Goal: Task Accomplishment & Management: Manage account settings

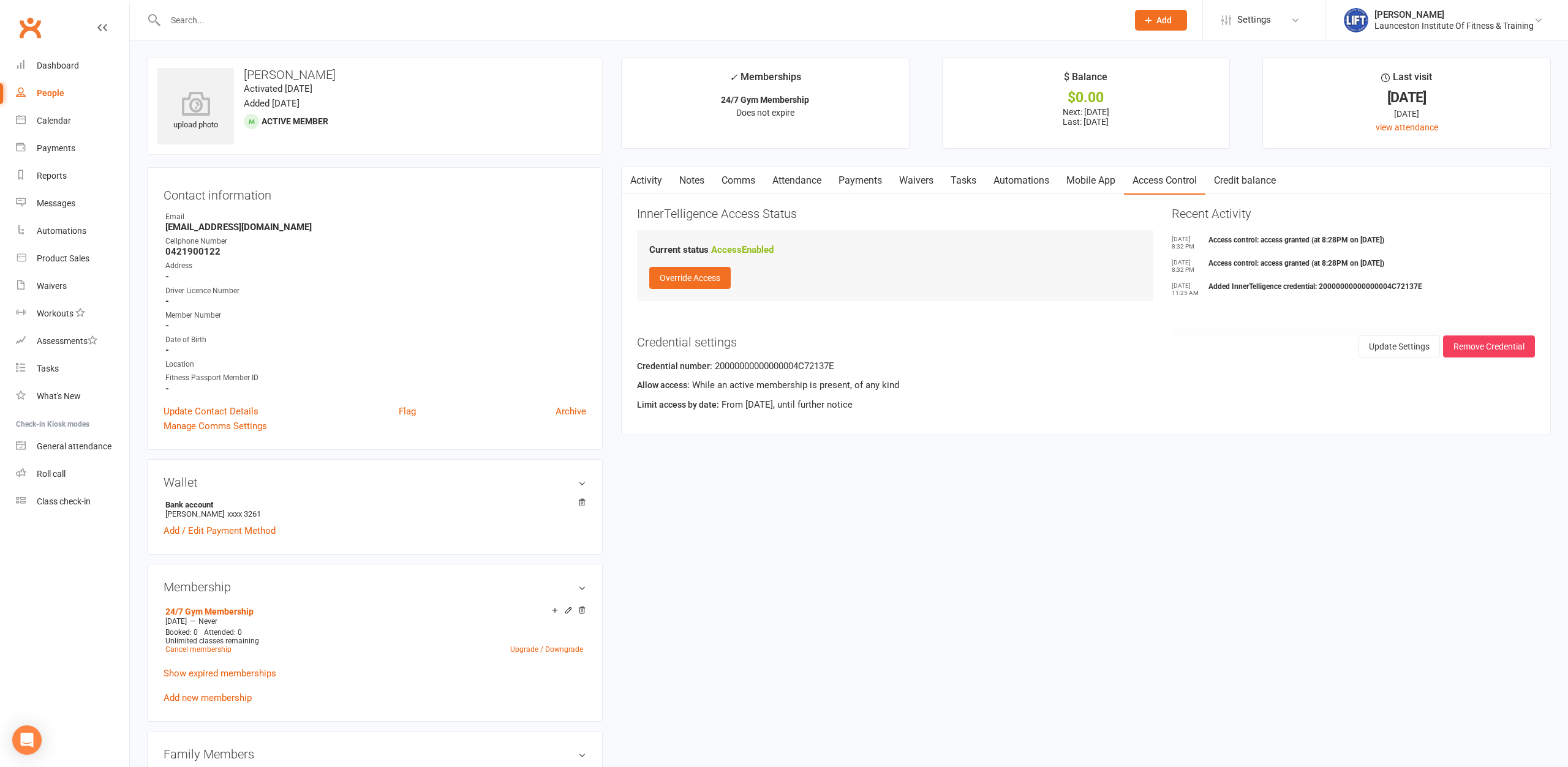
click at [236, 37] on div at bounding box center [633, 20] width 972 height 40
click at [230, 30] on div at bounding box center [633, 20] width 972 height 40
click at [228, 25] on input "text" at bounding box center [640, 21] width 957 height 17
type input "a"
type input "[PERSON_NAME]"
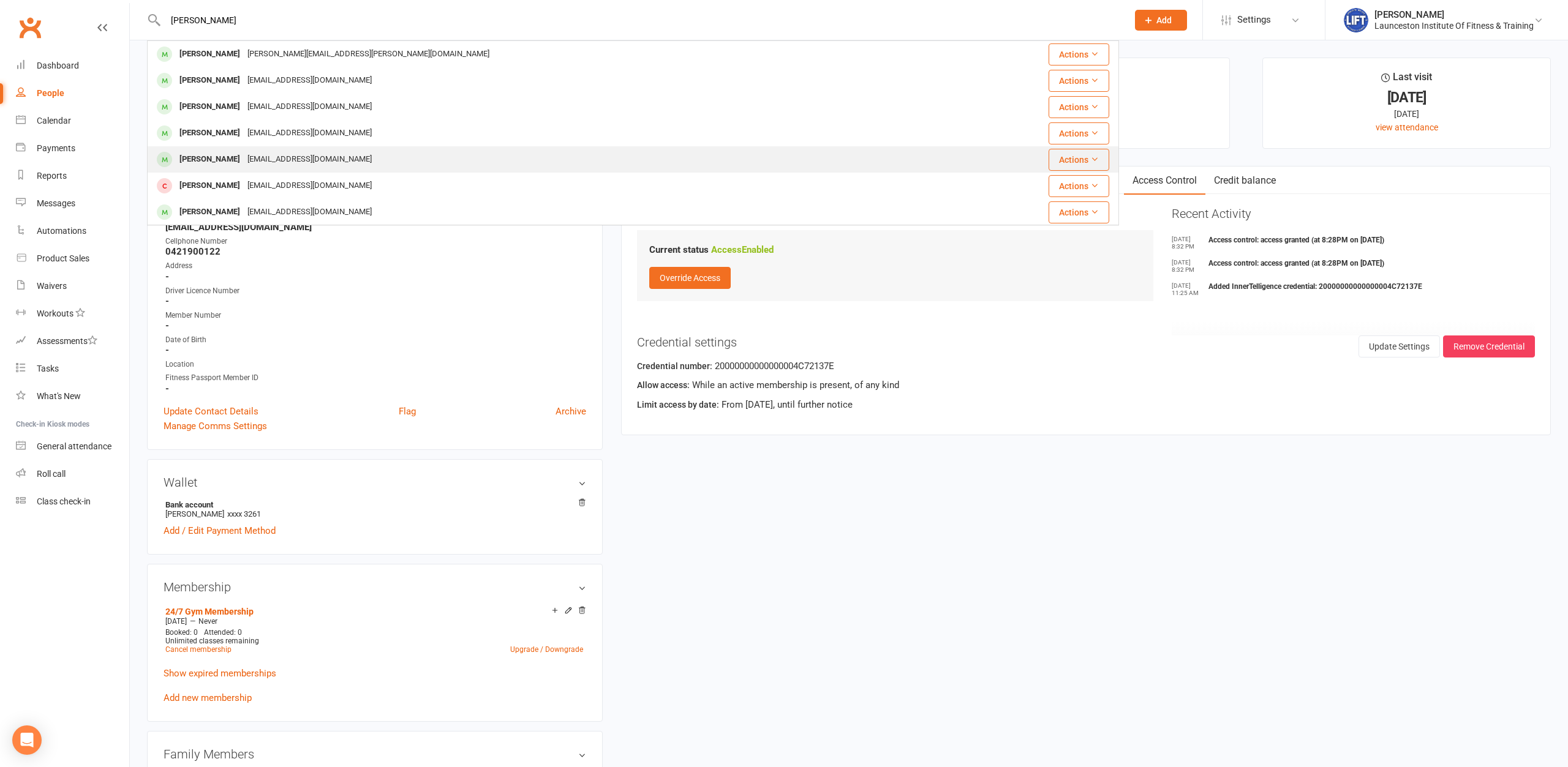
click at [281, 155] on div "[EMAIL_ADDRESS][DOMAIN_NAME]" at bounding box center [309, 159] width 131 height 17
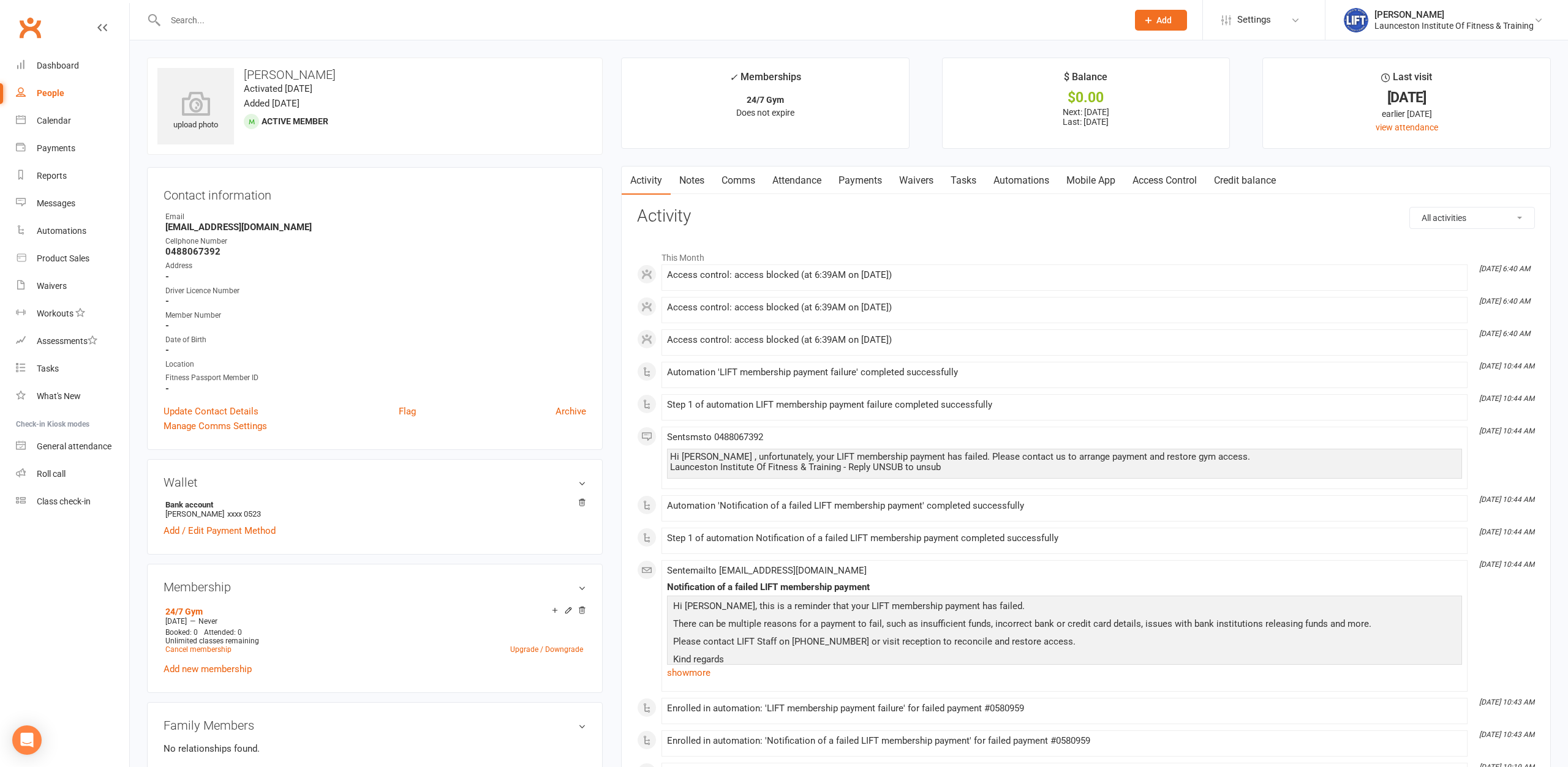
click at [862, 182] on link "Payments" at bounding box center [860, 181] width 61 height 28
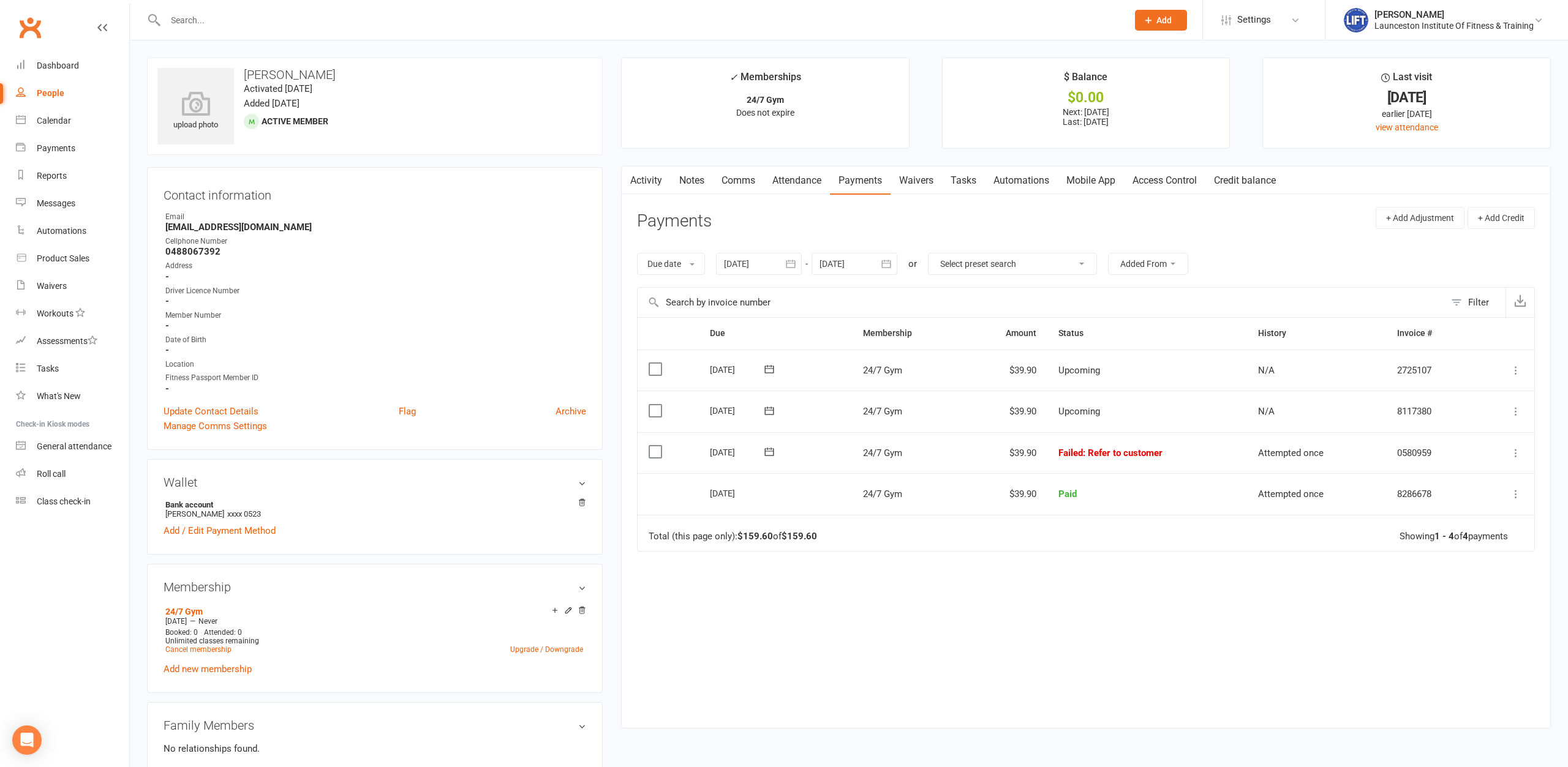
click at [1518, 455] on icon at bounding box center [1516, 452] width 12 height 12
click at [1500, 508] on link "Mark as Paid (POS)" at bounding box center [1461, 501] width 121 height 25
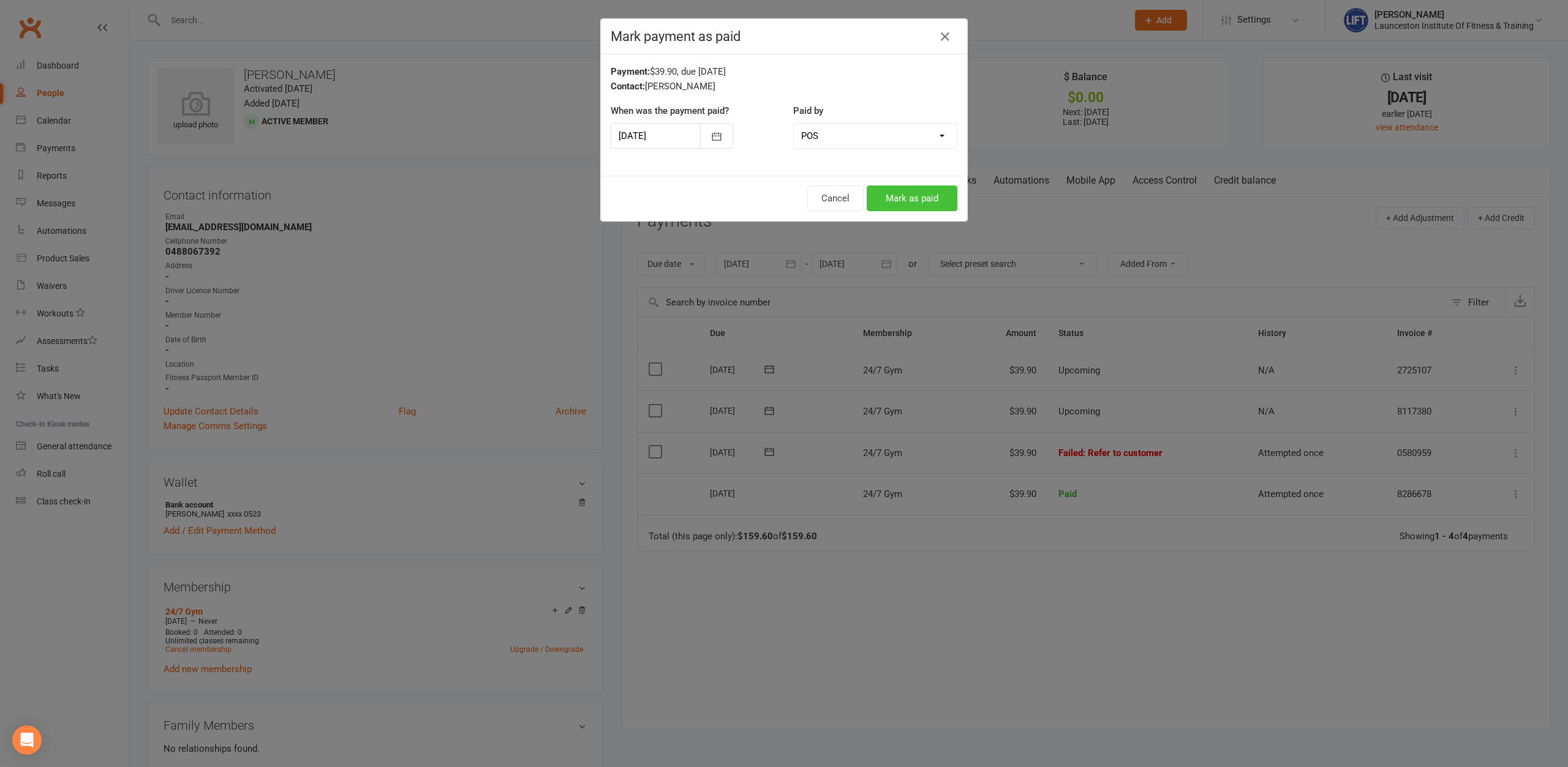
click at [947, 199] on button "Mark as paid" at bounding box center [912, 198] width 91 height 26
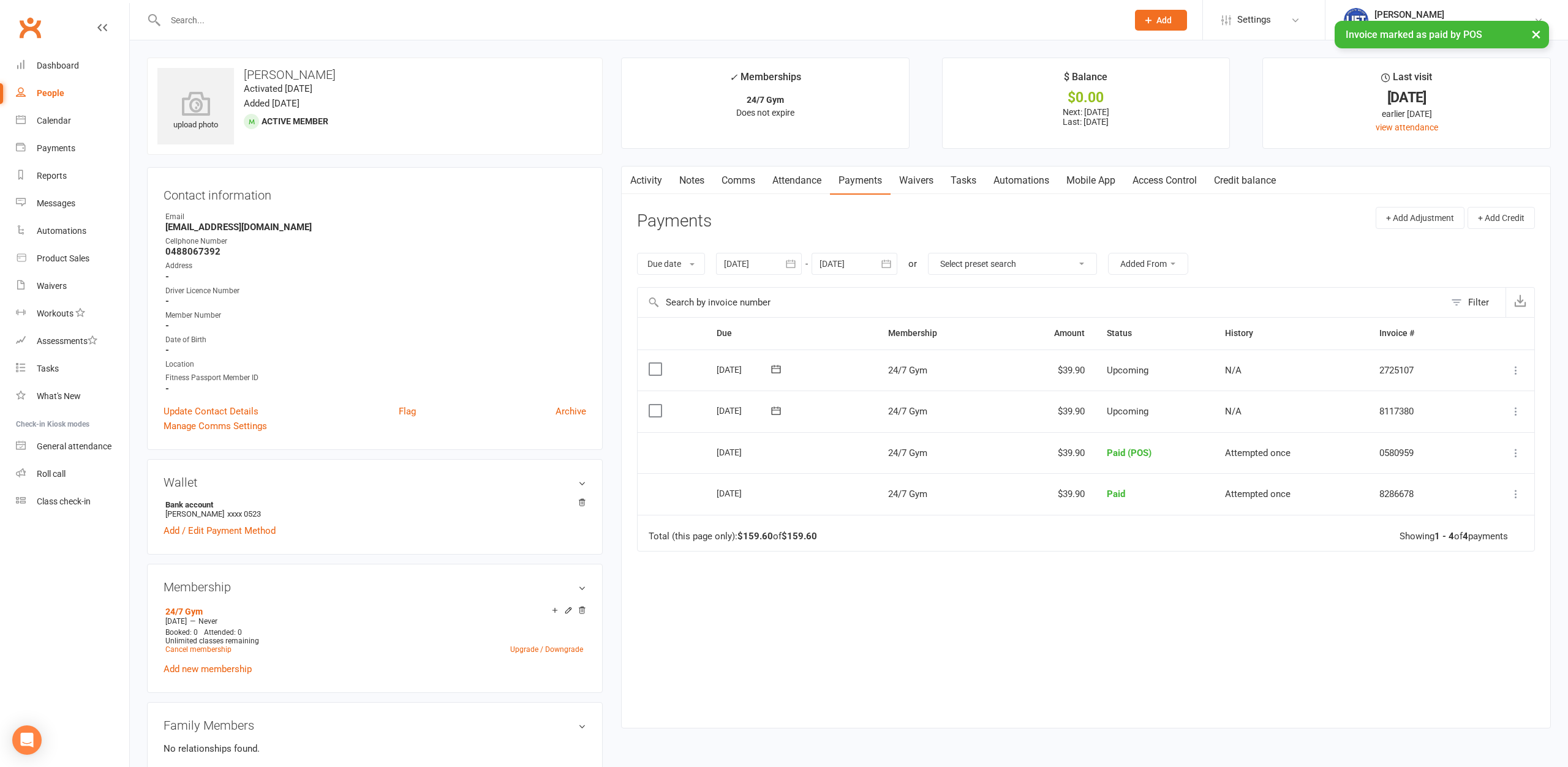
click at [1157, 177] on link "Access Control" at bounding box center [1165, 181] width 81 height 28
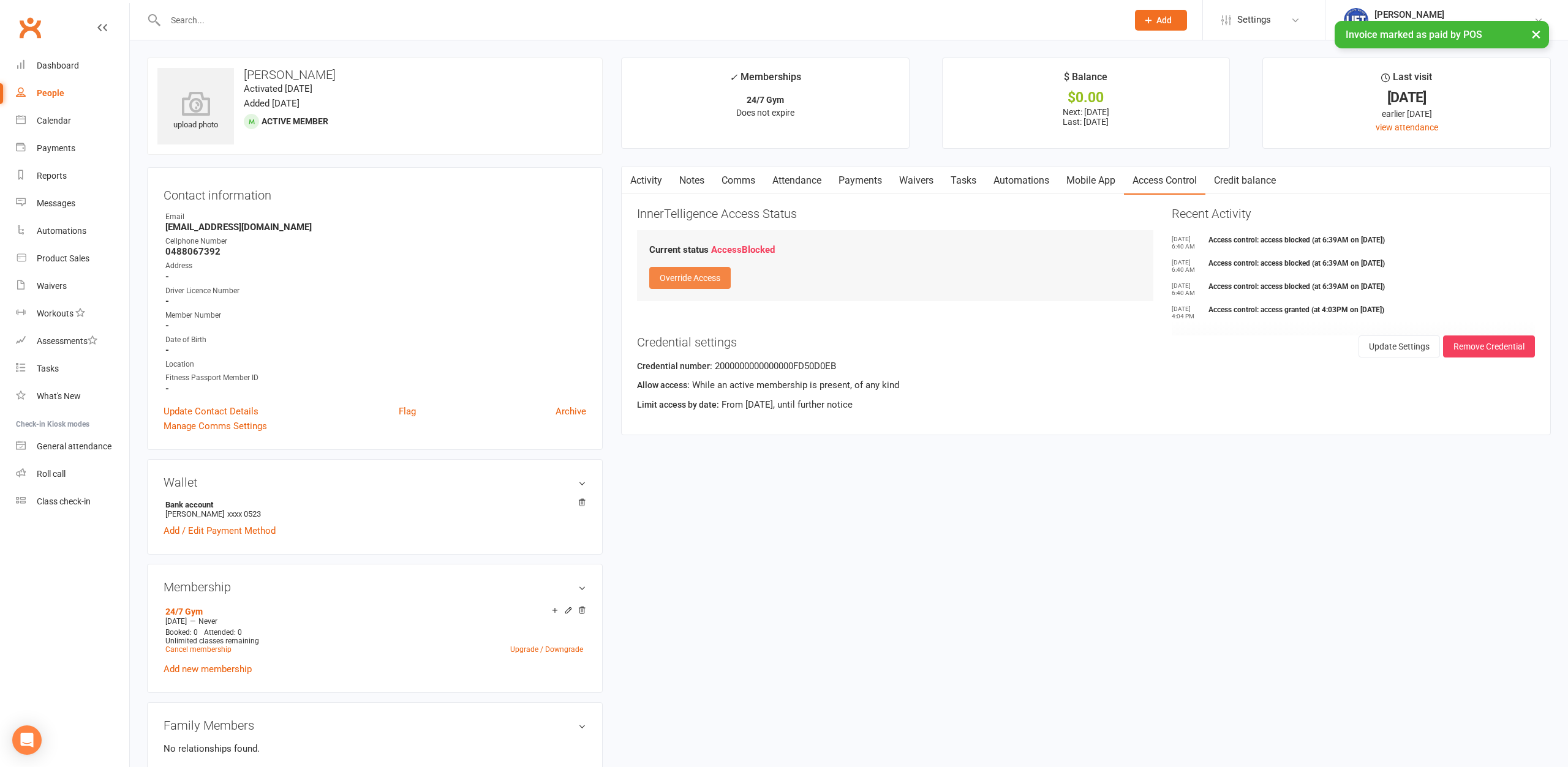
click at [715, 275] on button "Override Access" at bounding box center [690, 278] width 81 height 22
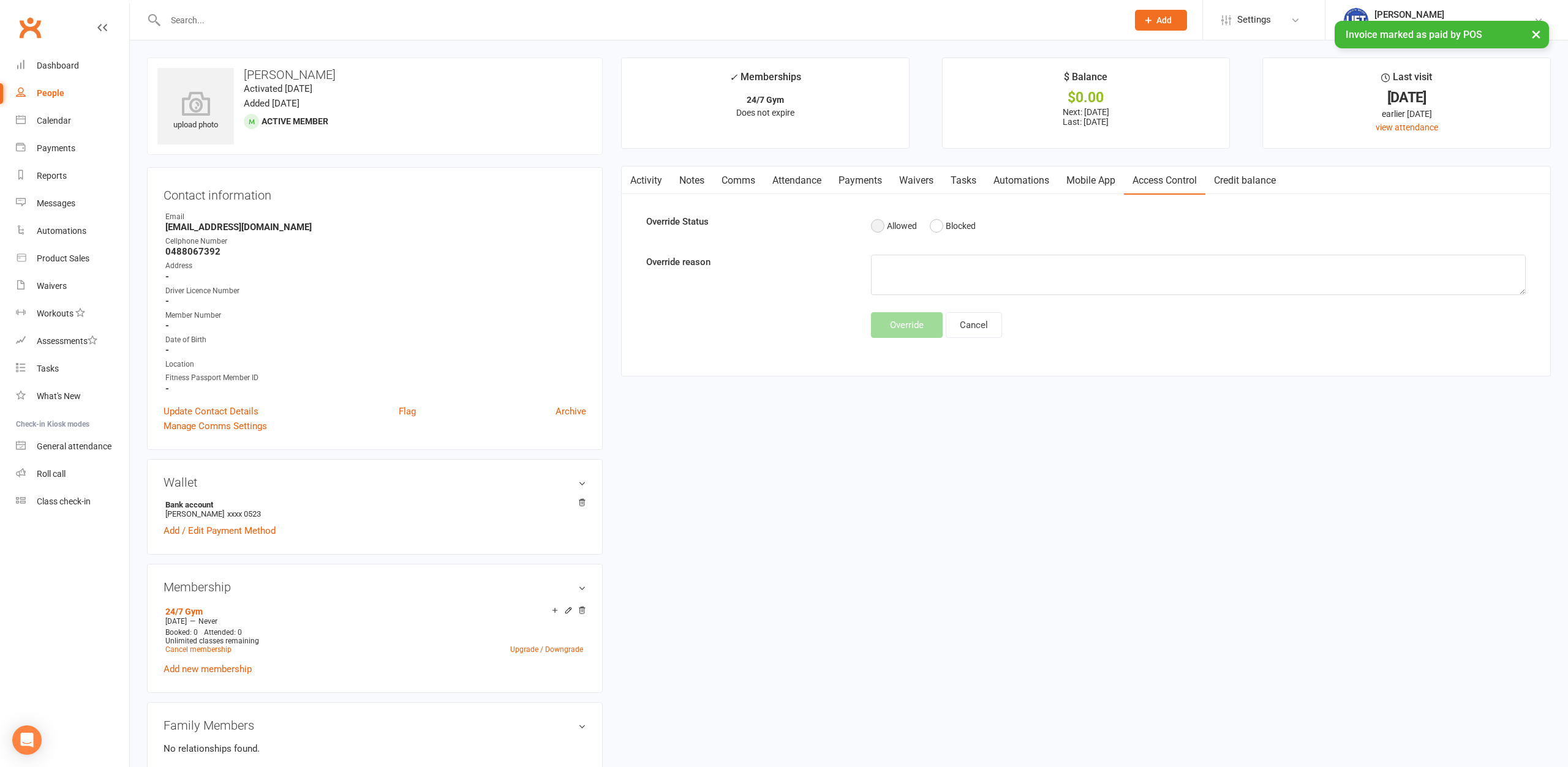
click at [881, 224] on button "Allowed" at bounding box center [894, 225] width 46 height 23
click at [911, 319] on button "Override" at bounding box center [907, 325] width 72 height 26
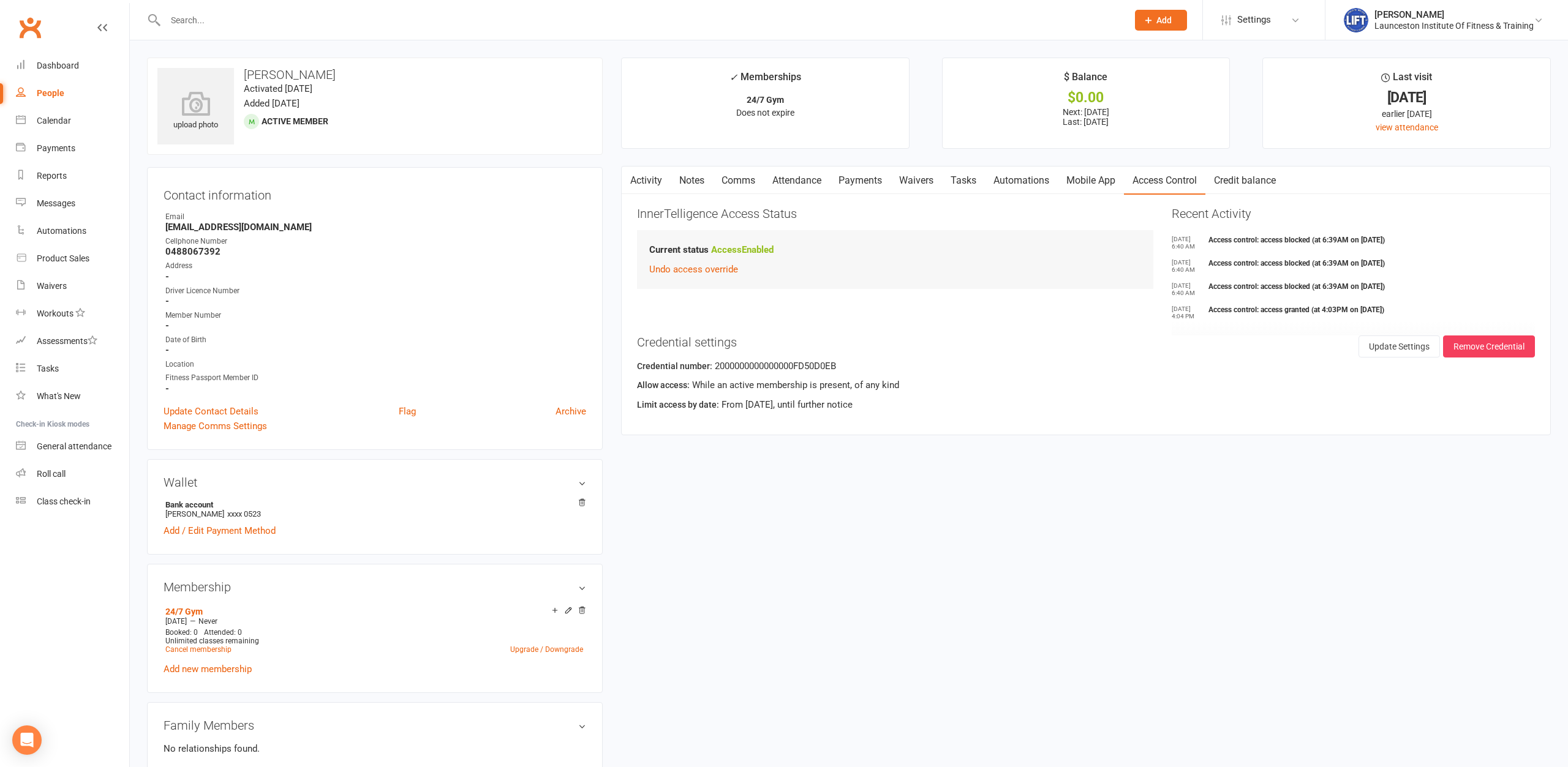
click at [645, 178] on link "Activity" at bounding box center [646, 181] width 49 height 28
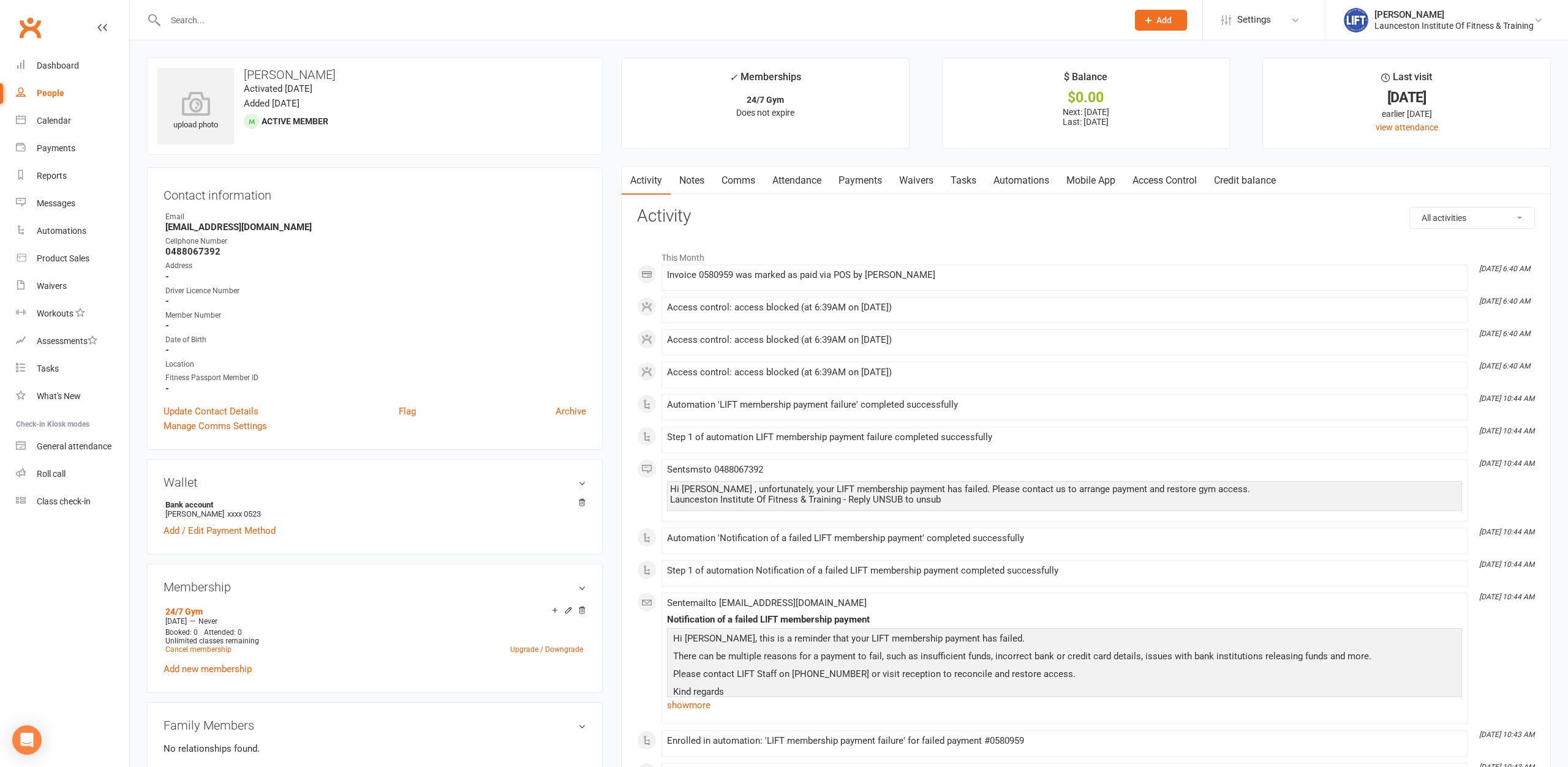
click at [407, 247] on strong "0488067392" at bounding box center [376, 251] width 421 height 11
click at [1154, 178] on link "Access Control" at bounding box center [1165, 181] width 81 height 28
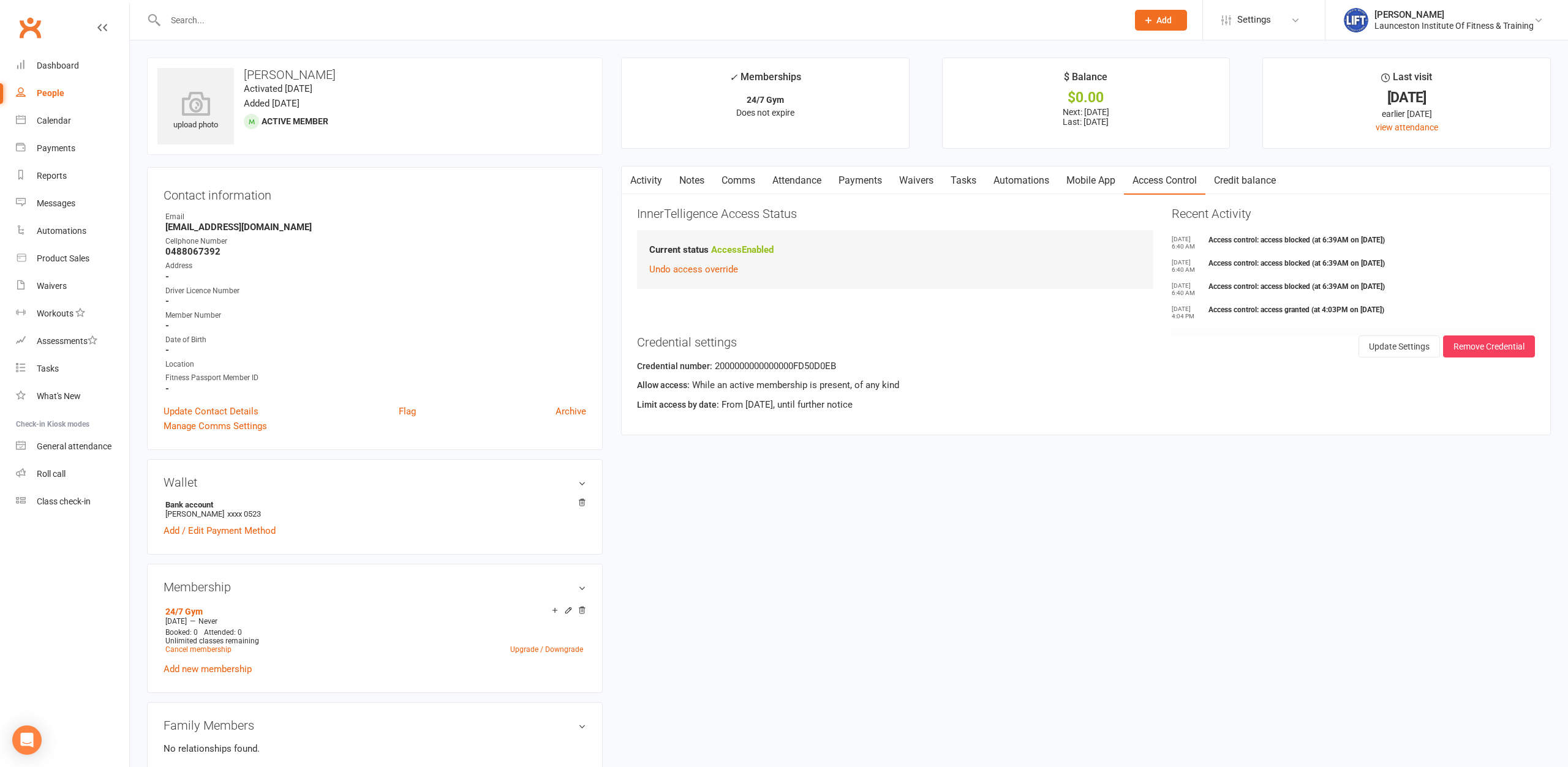
click at [856, 182] on link "Payments" at bounding box center [860, 181] width 61 height 28
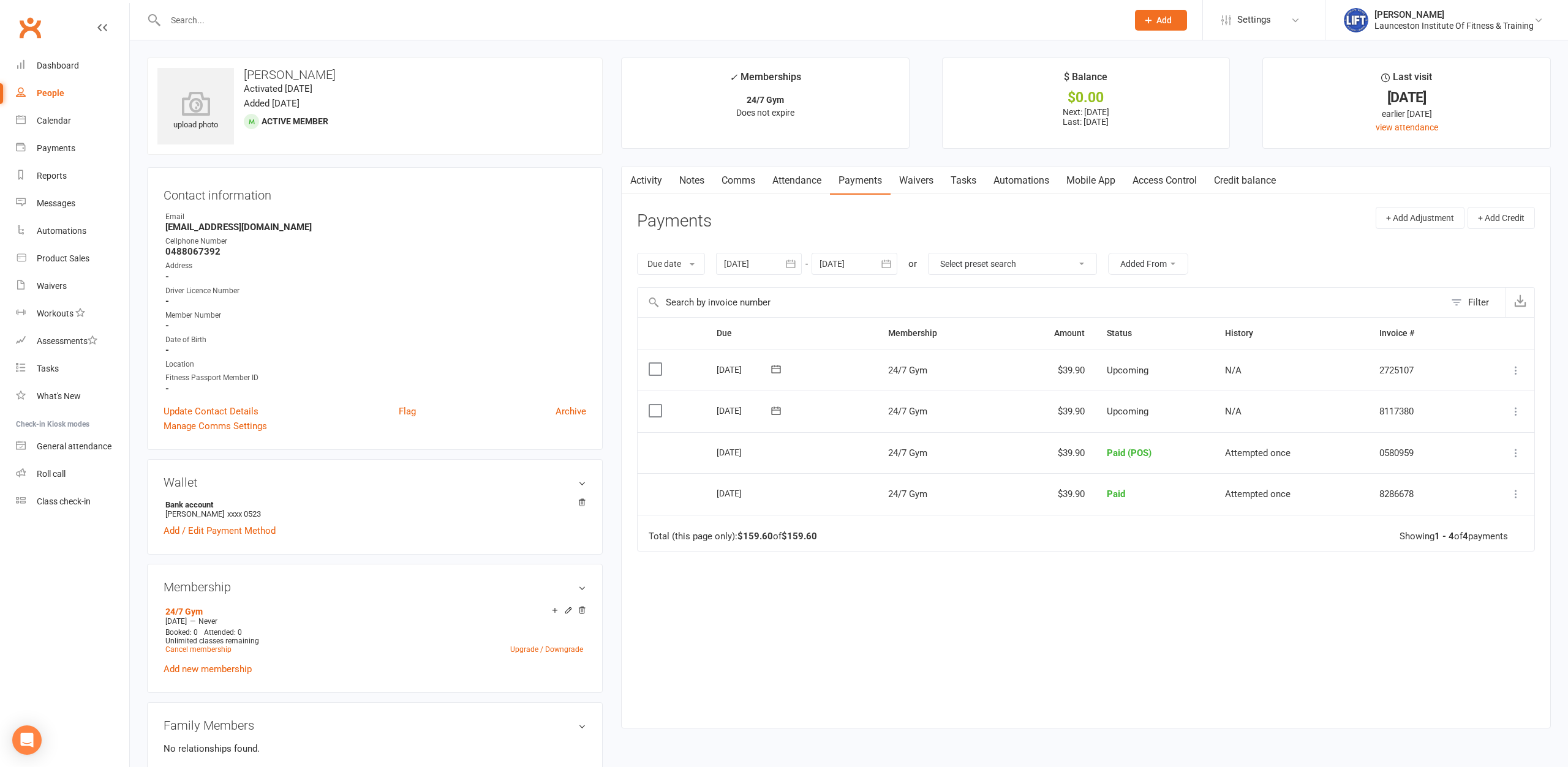
click at [789, 176] on link "Attendance" at bounding box center [797, 181] width 66 height 28
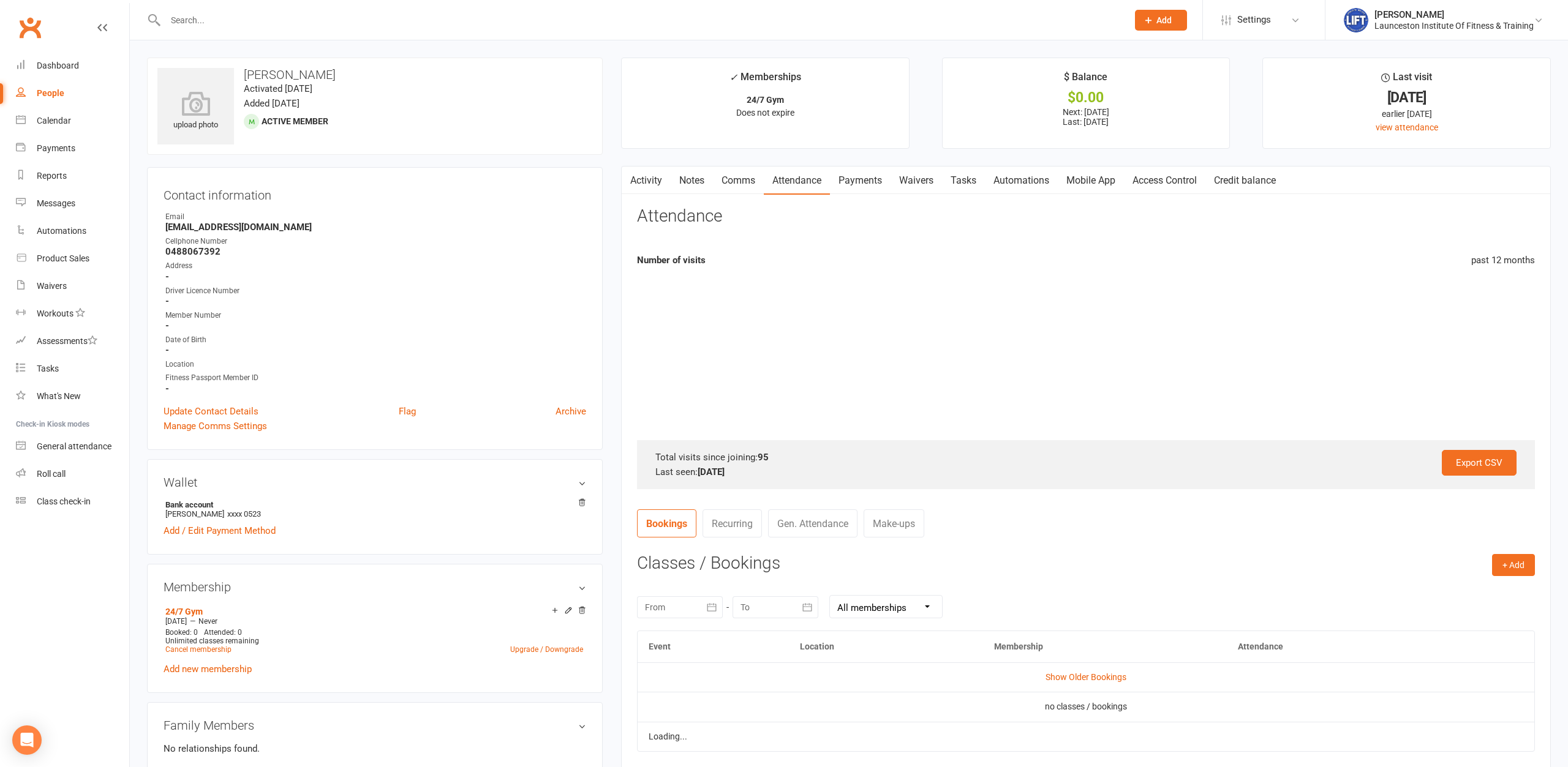
click at [716, 176] on link "Comms" at bounding box center [738, 181] width 51 height 28
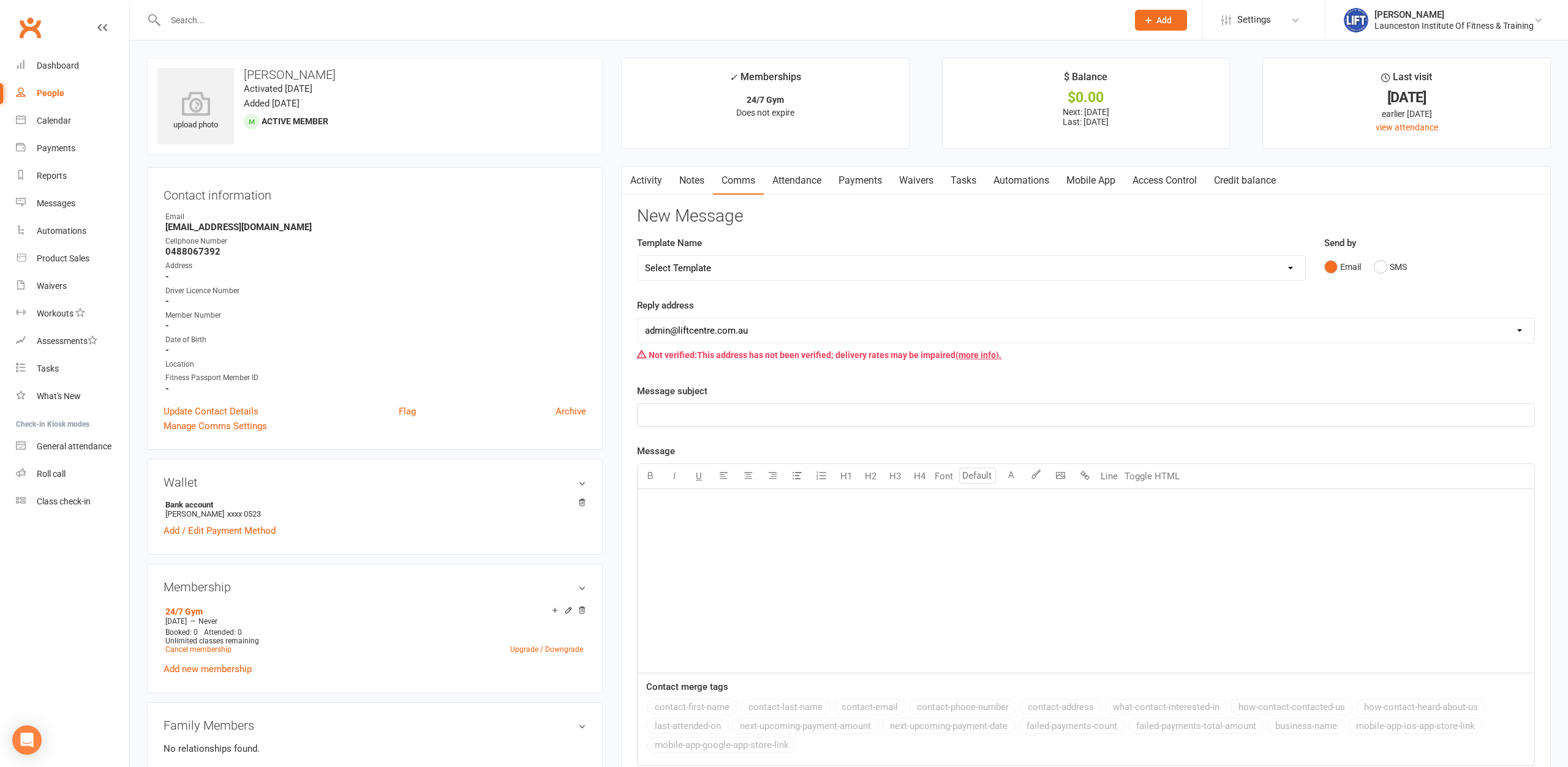
click at [683, 180] on link "Notes" at bounding box center [691, 181] width 42 height 28
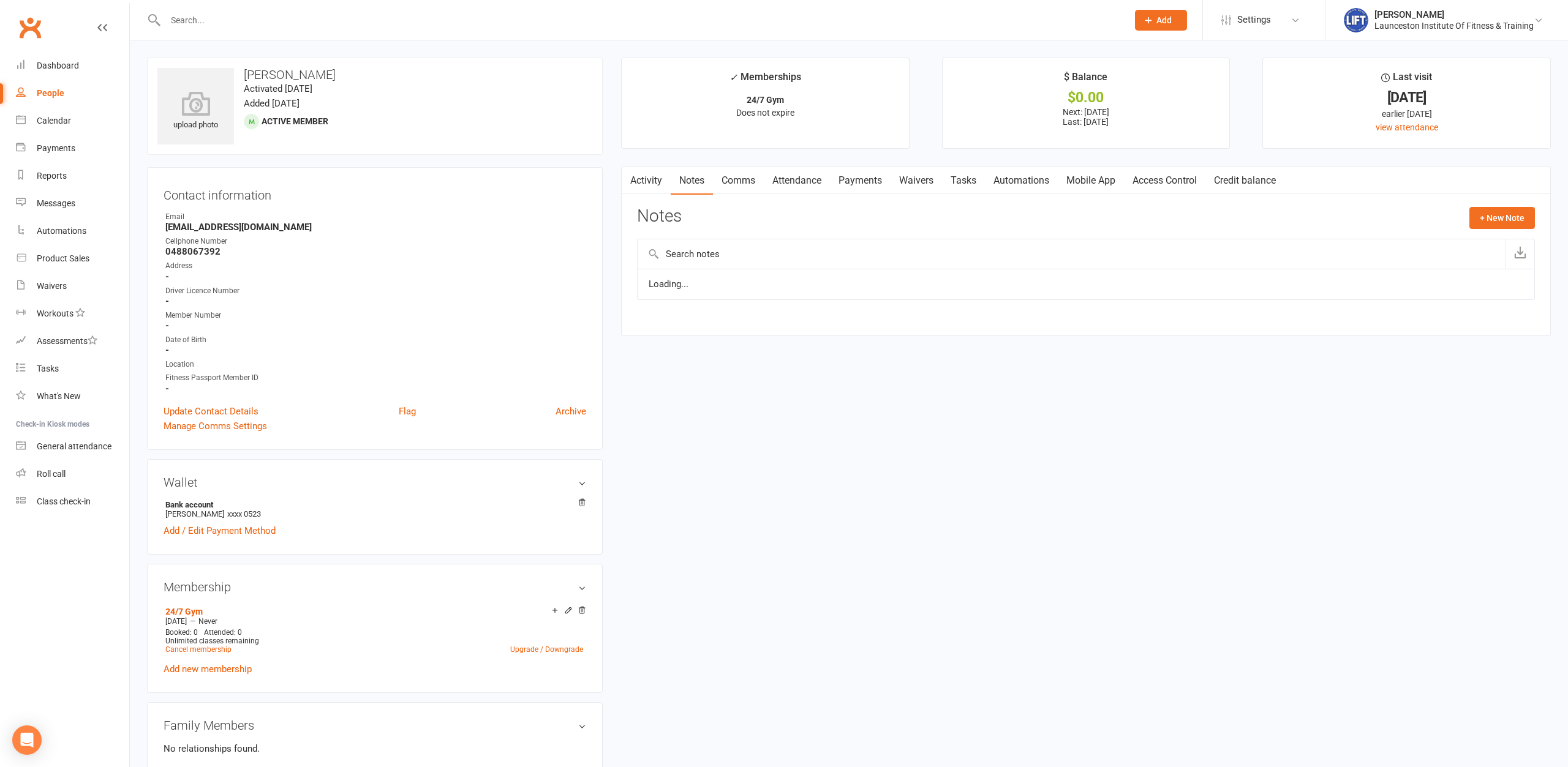
click at [653, 176] on link "Activity" at bounding box center [646, 181] width 49 height 28
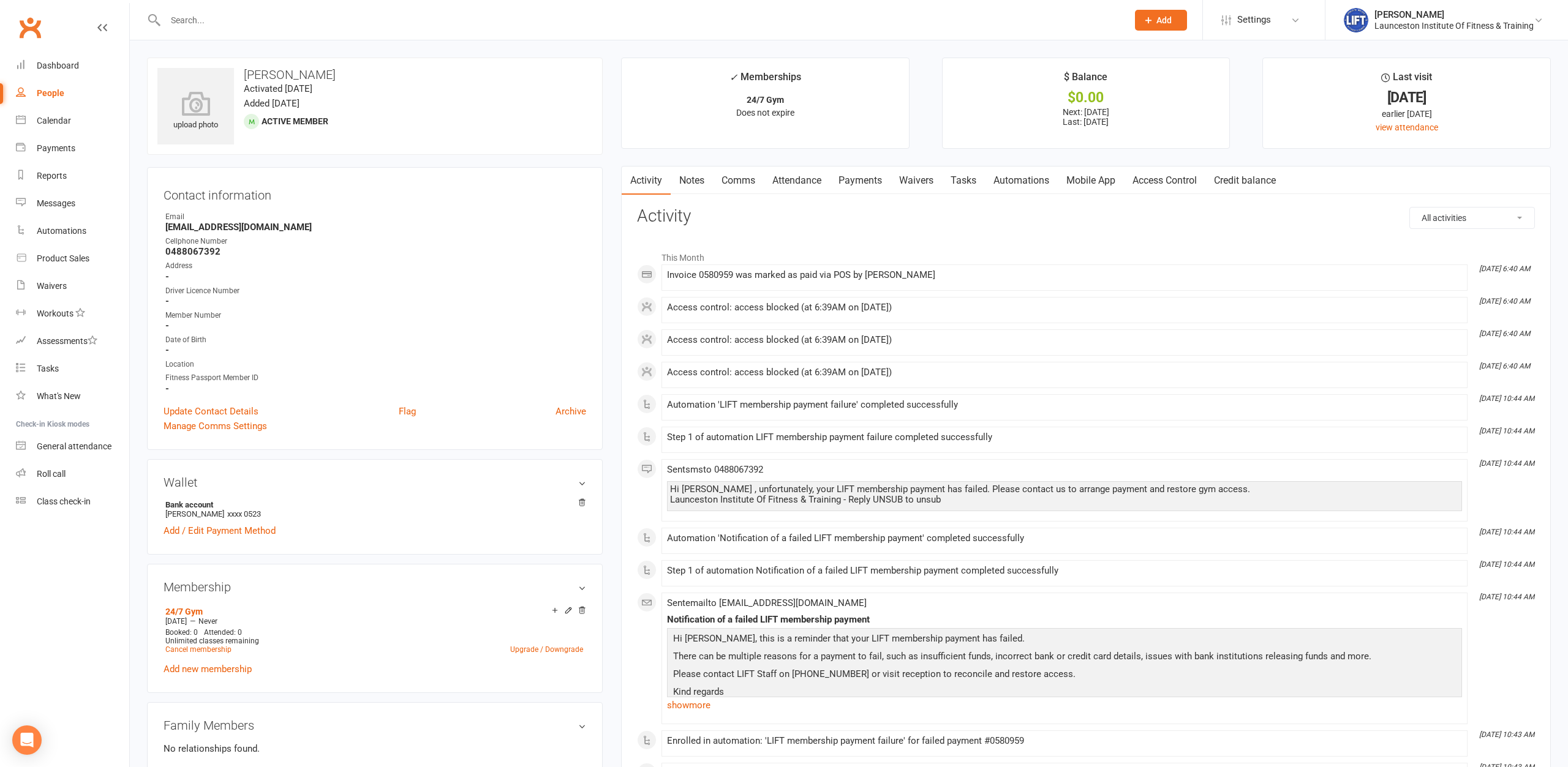
click at [509, 237] on div "Cellphone Number" at bounding box center [376, 241] width 421 height 12
click at [437, 142] on div "upload photo [PERSON_NAME] Activated [DATE] Added [DATE] Active member" at bounding box center [375, 106] width 456 height 97
click at [416, 108] on div "upload photo [PERSON_NAME] Activated [DATE] Added [DATE] Active member" at bounding box center [375, 106] width 456 height 97
click at [873, 177] on link "Payments" at bounding box center [860, 181] width 61 height 28
